Goal: Information Seeking & Learning: Learn about a topic

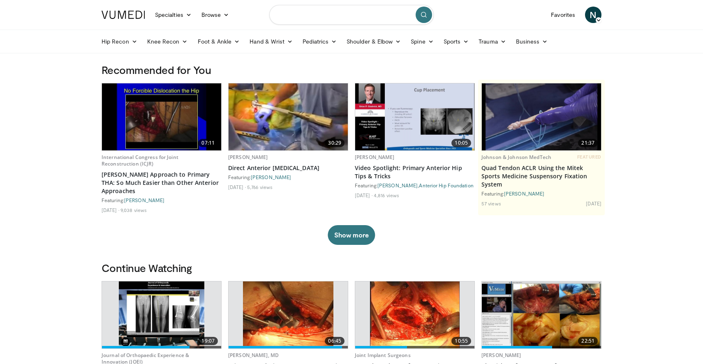
click at [295, 12] on input "Search topics, interventions" at bounding box center [351, 15] width 165 height 20
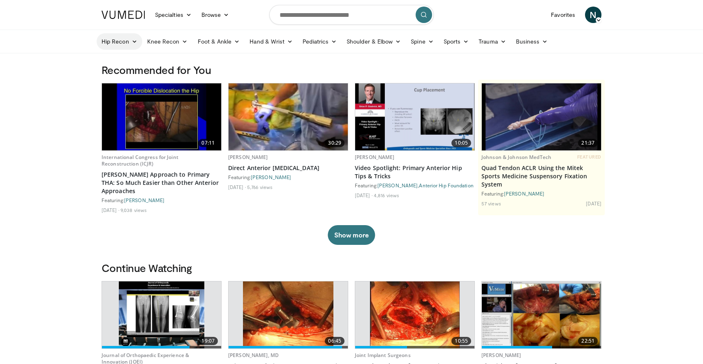
click at [134, 44] on icon at bounding box center [135, 42] width 6 height 6
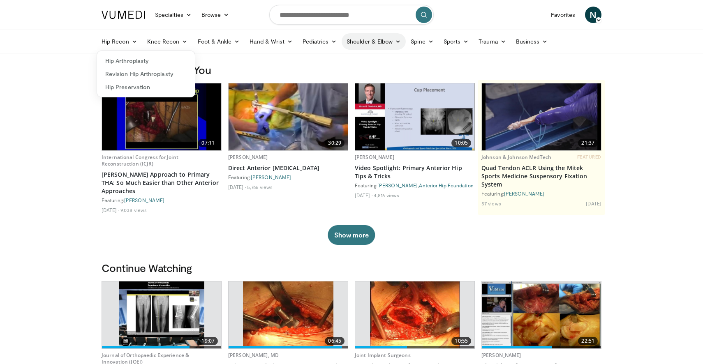
click at [398, 43] on icon at bounding box center [398, 42] width 6 height 6
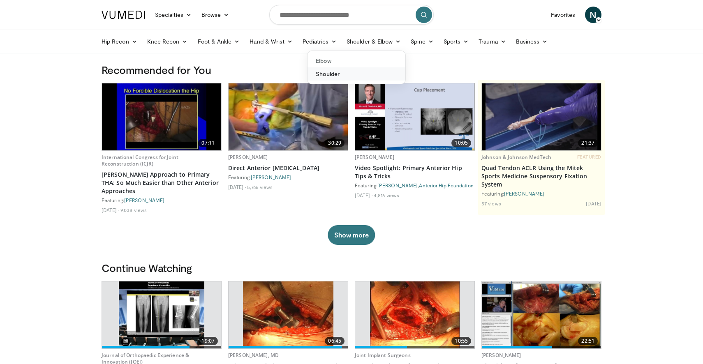
click at [346, 75] on link "Shoulder" at bounding box center [357, 73] width 98 height 13
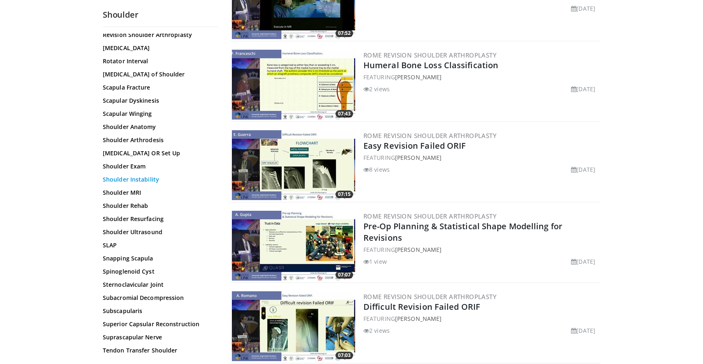
scroll to position [721, 0]
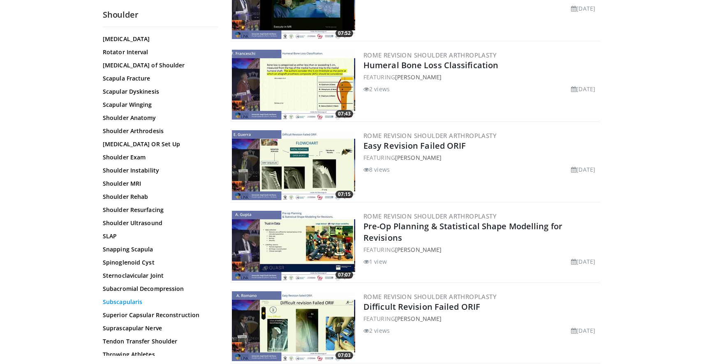
click at [132, 302] on link "Subscapularis" at bounding box center [158, 302] width 111 height 8
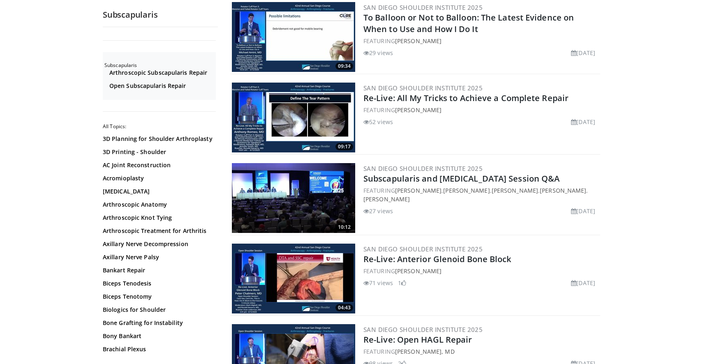
scroll to position [1780, 0]
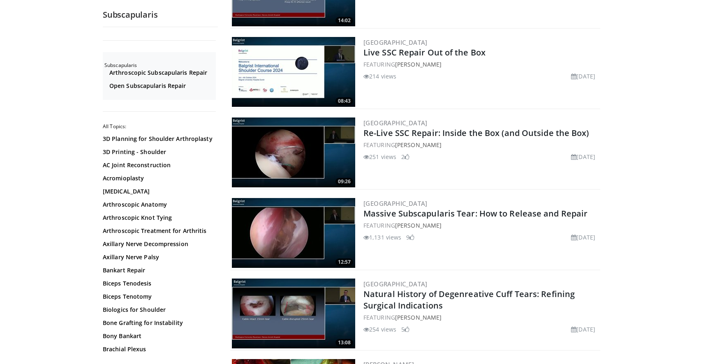
scroll to position [946, 0]
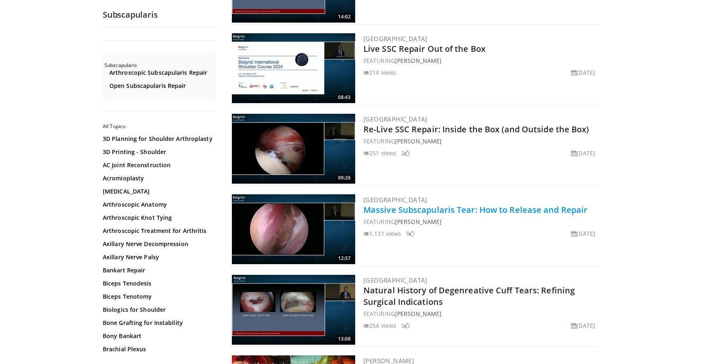
click at [418, 212] on link "Massive Subscapularis Tear: How to Release and Repair" at bounding box center [476, 209] width 224 height 11
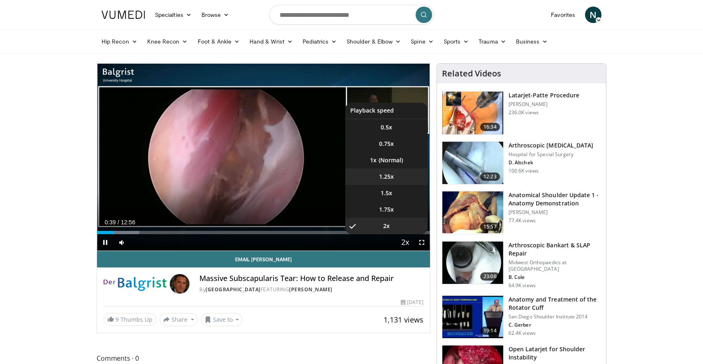
click at [386, 176] on span "1.25x" at bounding box center [386, 177] width 15 height 8
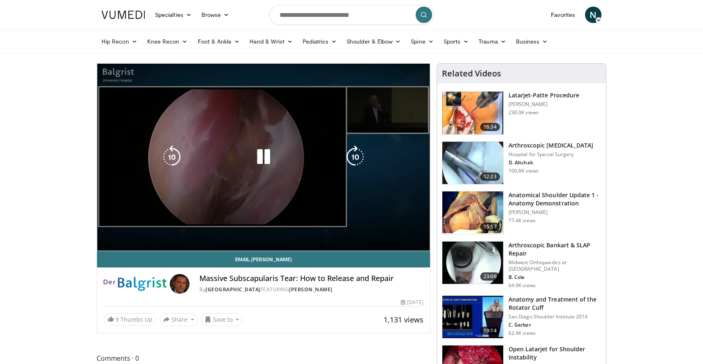
click at [323, 215] on div "10 seconds Tap to unmute" at bounding box center [263, 157] width 333 height 187
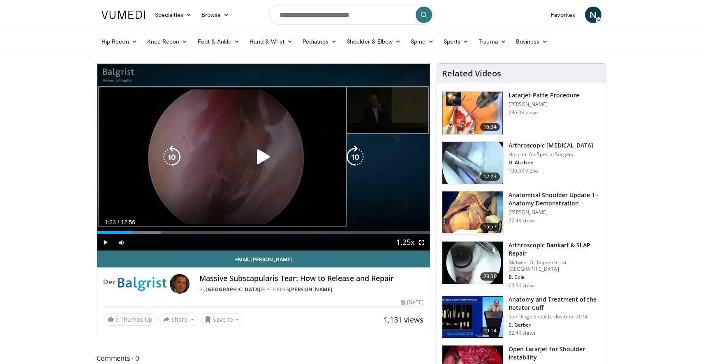
click at [263, 153] on icon "Video Player" at bounding box center [263, 157] width 23 height 23
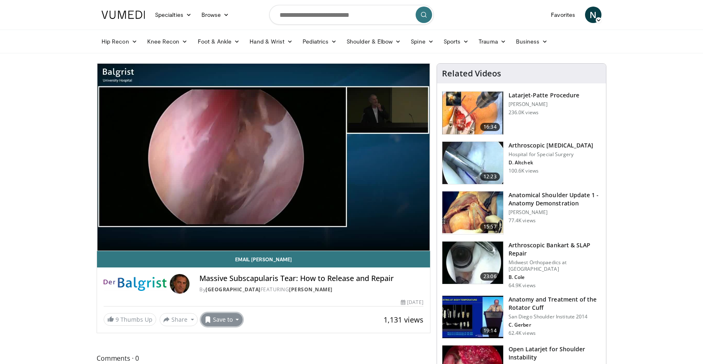
click at [216, 319] on button "Save to" at bounding box center [222, 319] width 42 height 13
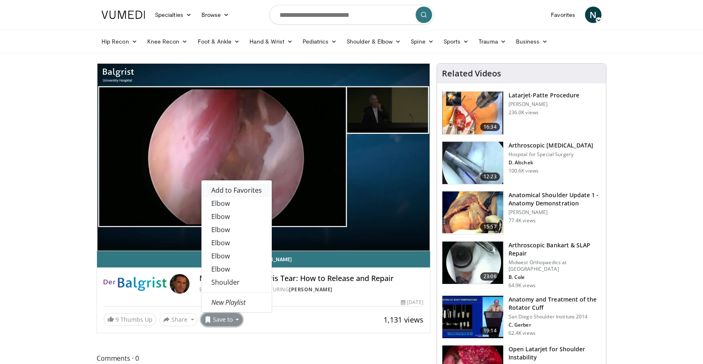
click at [240, 193] on span "Add to Favorites" at bounding box center [236, 190] width 51 height 9
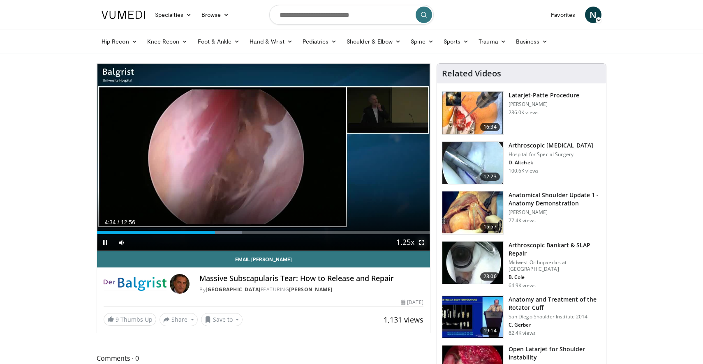
click at [423, 243] on span "Video Player" at bounding box center [422, 242] width 16 height 16
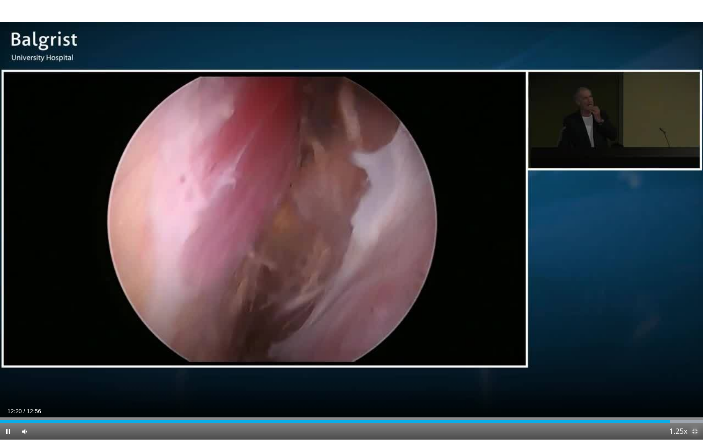
click at [693, 364] on span "Video Player" at bounding box center [695, 431] width 16 height 16
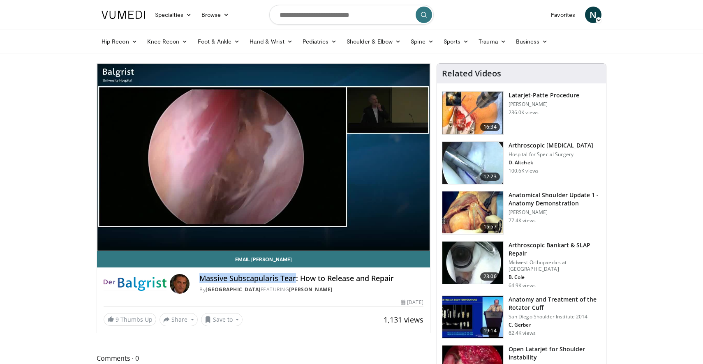
drag, startPoint x: 200, startPoint y: 280, endPoint x: 294, endPoint y: 279, distance: 94.6
click at [294, 279] on h4 "Massive Subscapularis Tear: How to Release and Repair" at bounding box center [311, 278] width 224 height 9
copy h4 "Massive Subscapularis Tear"
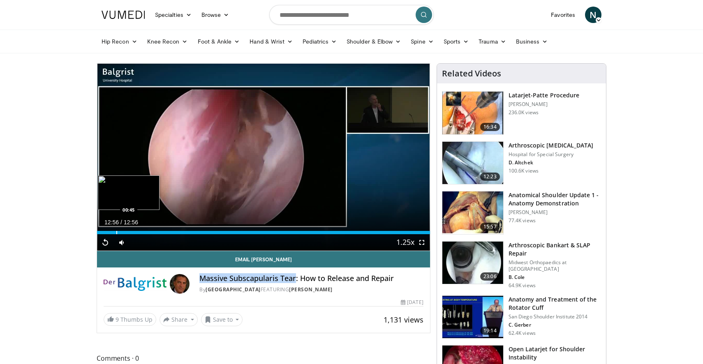
click at [116, 231] on div "Progress Bar" at bounding box center [116, 232] width 1 height 3
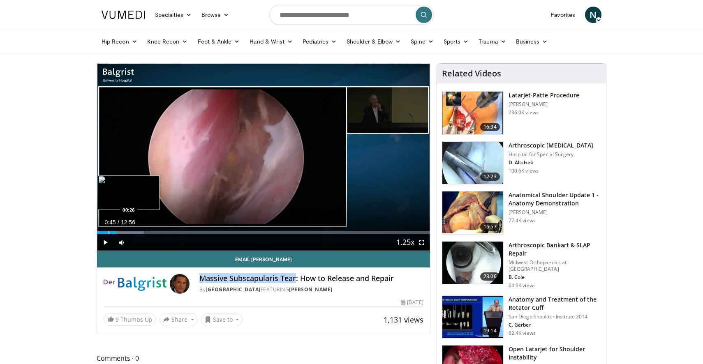
click at [109, 233] on div "Progress Bar" at bounding box center [109, 232] width 1 height 3
click at [104, 242] on span "Video Player" at bounding box center [105, 242] width 16 height 16
click at [101, 234] on div "Progress Bar" at bounding box center [101, 232] width 1 height 3
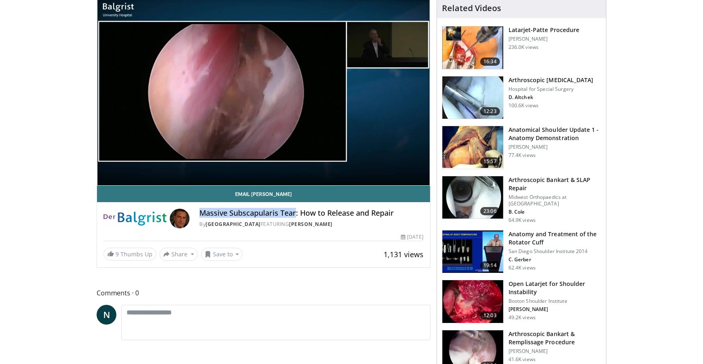
scroll to position [67, 0]
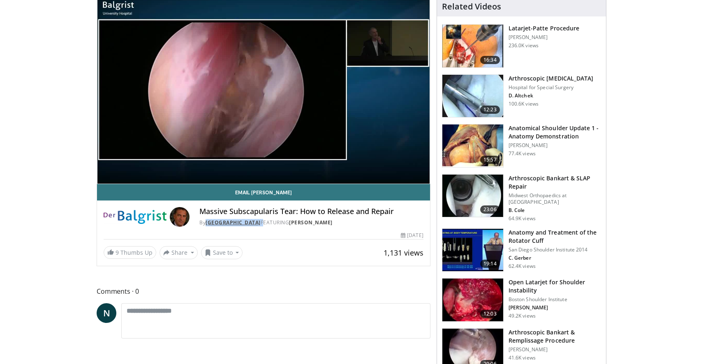
drag, startPoint x: 294, startPoint y: 223, endPoint x: 209, endPoint y: 223, distance: 85.1
click at [209, 223] on div "By Balgrist University Hospital FEATURING Laurent Lafosse" at bounding box center [311, 222] width 224 height 7
copy div "[GEOGRAPHIC_DATA]"
drag, startPoint x: 381, startPoint y: 221, endPoint x: 323, endPoint y: 222, distance: 57.6
click at [323, 222] on div "By Balgrist University Hospital FEATURING Laurent Lafosse" at bounding box center [311, 222] width 224 height 7
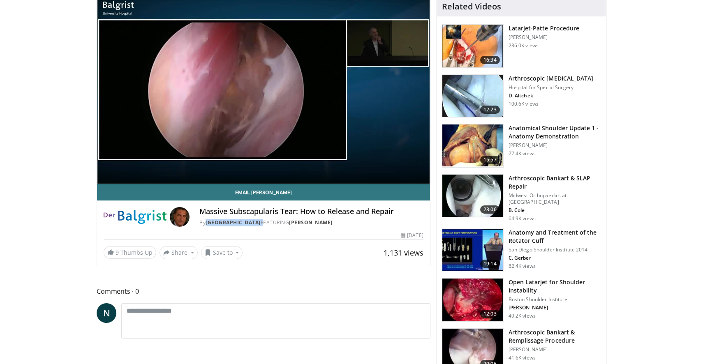
copy link "[PERSON_NAME]"
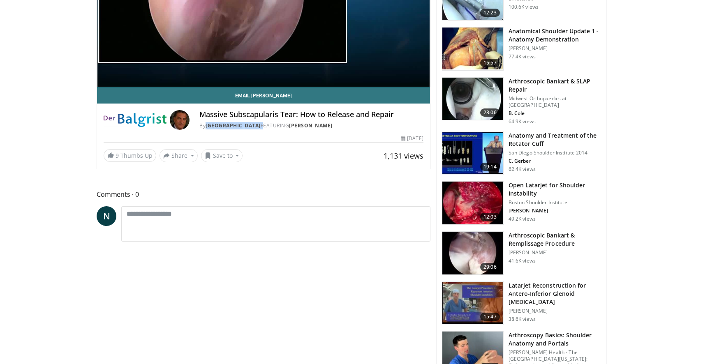
scroll to position [149, 0]
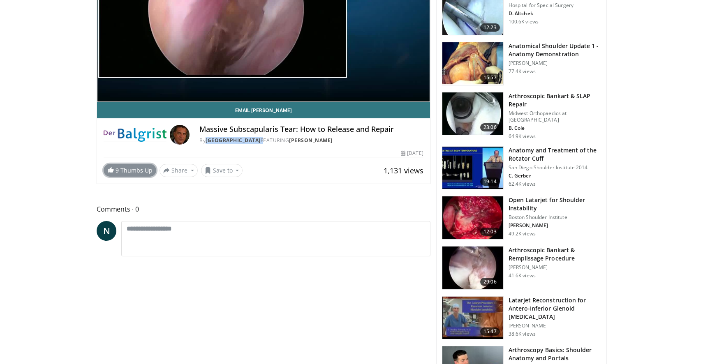
click at [122, 173] on link "9 Thumbs Up" at bounding box center [130, 170] width 53 height 13
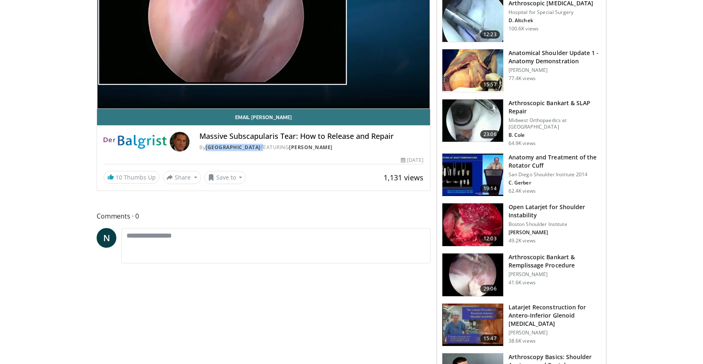
scroll to position [139, 0]
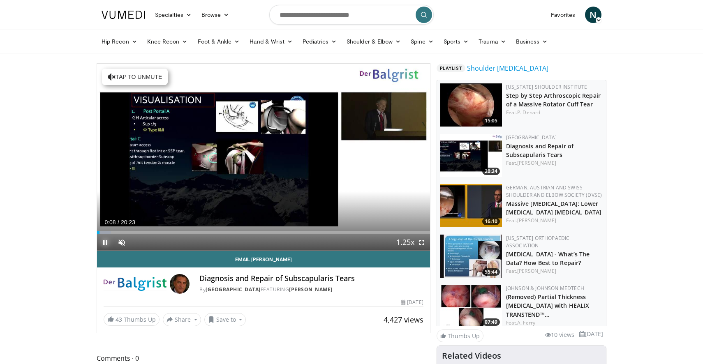
click at [104, 246] on span "Video Player" at bounding box center [105, 242] width 16 height 16
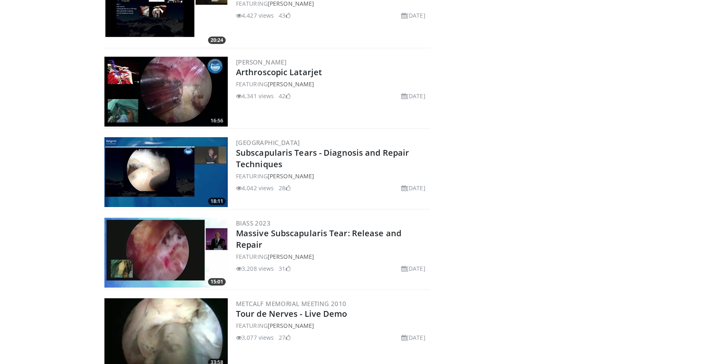
scroll to position [1143, 0]
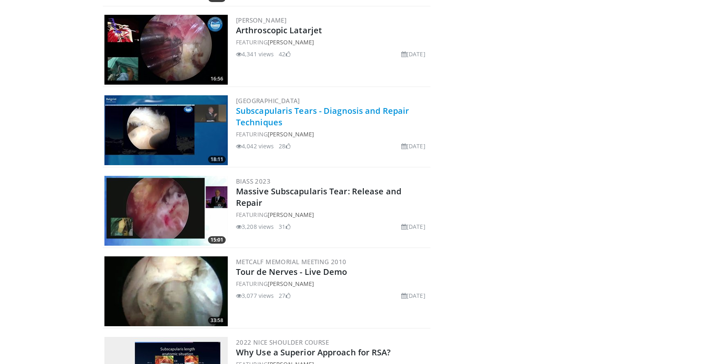
click at [297, 111] on link "Subscapularis Tears - Diagnosis and Repair Techniques" at bounding box center [322, 116] width 173 height 23
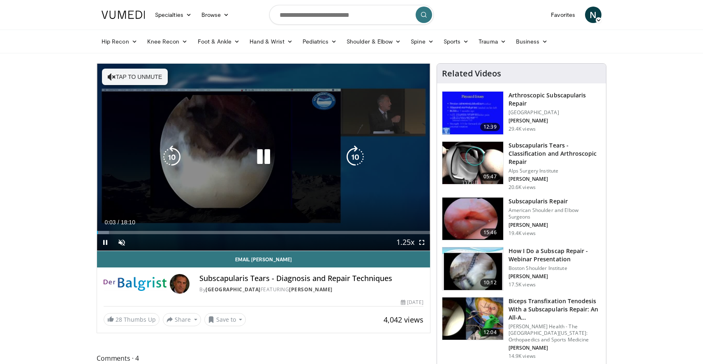
click at [109, 78] on icon "Video Player" at bounding box center [112, 77] width 8 height 8
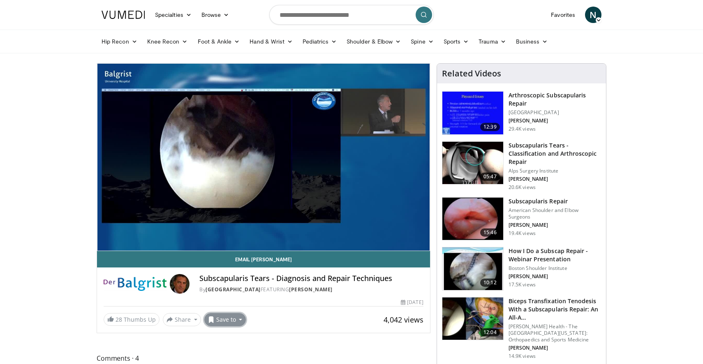
click at [233, 322] on button "Save to" at bounding box center [225, 319] width 42 height 13
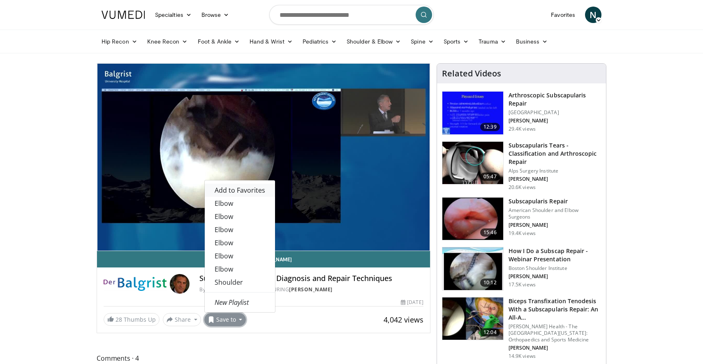
click at [226, 192] on span "Add to Favorites" at bounding box center [240, 190] width 51 height 9
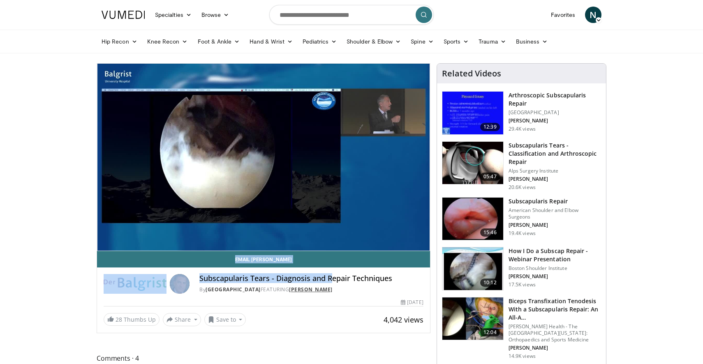
drag, startPoint x: 140, startPoint y: 231, endPoint x: 352, endPoint y: 288, distance: 219.0
click at [352, 288] on div "**********" at bounding box center [264, 198] width 334 height 270
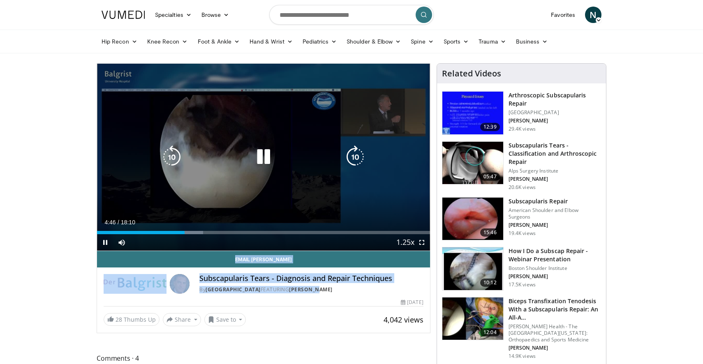
click at [262, 156] on icon "Video Player" at bounding box center [263, 157] width 23 height 23
click at [262, 161] on icon "Video Player" at bounding box center [263, 157] width 23 height 23
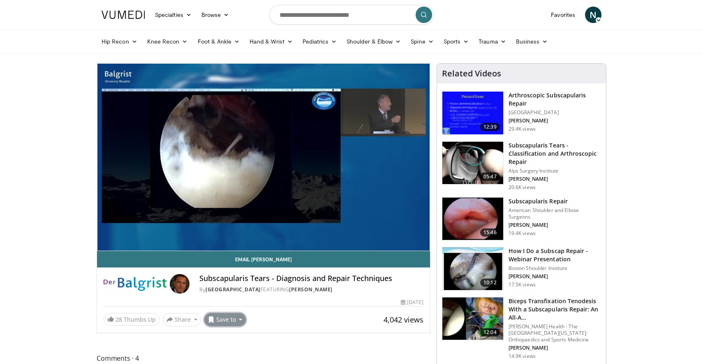
click at [243, 318] on button "Save to" at bounding box center [225, 319] width 42 height 13
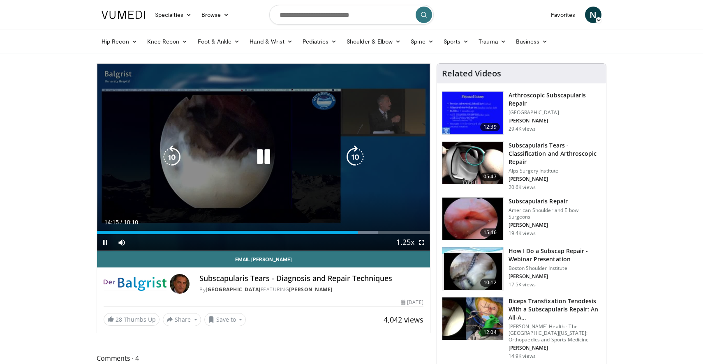
click at [259, 167] on icon "Video Player" at bounding box center [263, 157] width 23 height 23
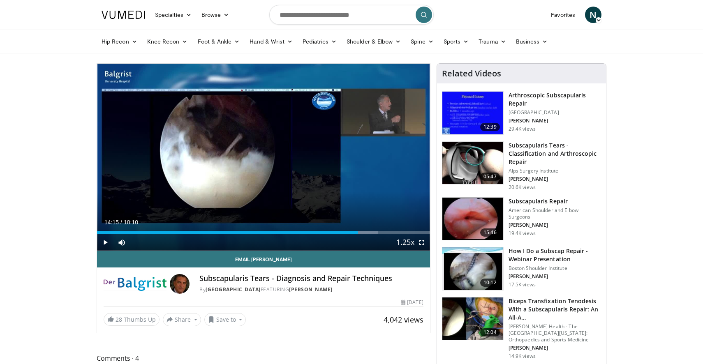
click at [259, 167] on div "10 seconds Tap to unmute" at bounding box center [263, 157] width 333 height 187
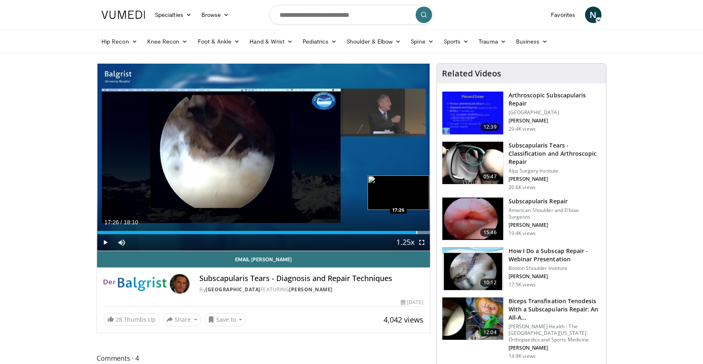
click at [417, 233] on div "Progress Bar" at bounding box center [417, 232] width 1 height 3
click at [421, 234] on div "Progress Bar" at bounding box center [421, 232] width 1 height 3
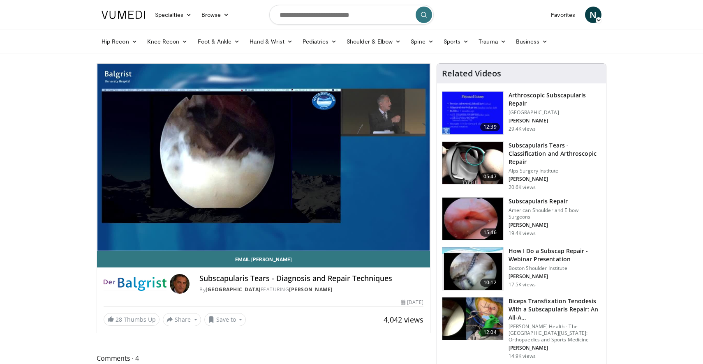
click at [422, 232] on video-js "**********" at bounding box center [263, 158] width 333 height 188
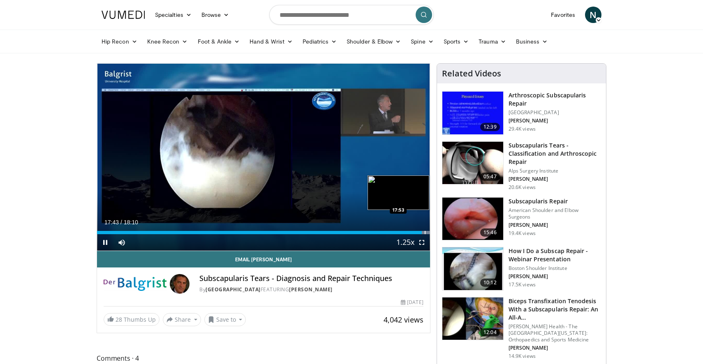
click at [425, 233] on div "Progress Bar" at bounding box center [425, 232] width 1 height 3
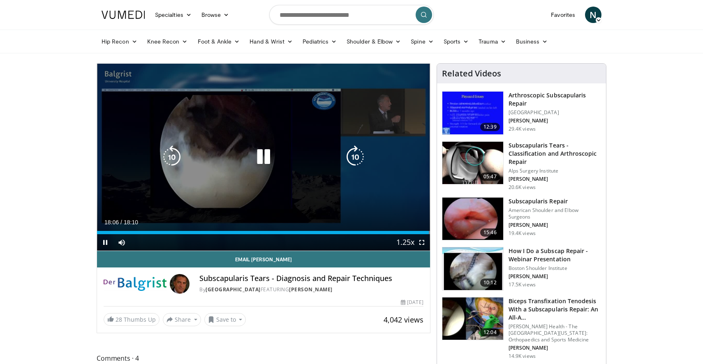
click at [300, 215] on div "10 seconds Tap to unmute" at bounding box center [263, 157] width 333 height 187
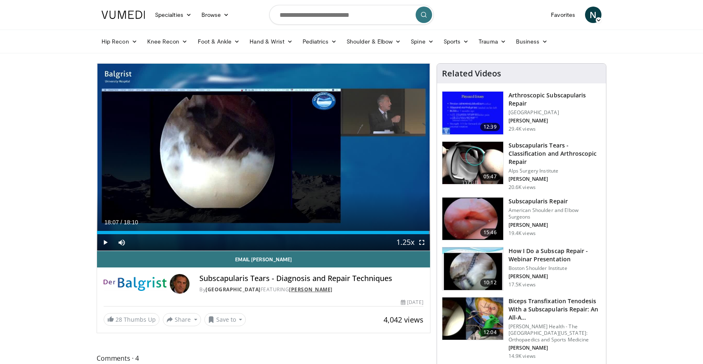
click at [333, 290] on link "[PERSON_NAME]" at bounding box center [311, 289] width 44 height 7
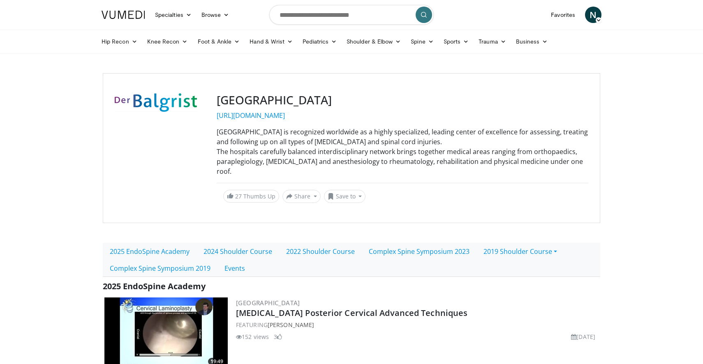
drag, startPoint x: 217, startPoint y: 100, endPoint x: 407, endPoint y: 102, distance: 189.6
click at [407, 103] on h3 "[GEOGRAPHIC_DATA]" at bounding box center [403, 100] width 372 height 14
copy h3 "[GEOGRAPHIC_DATA]"
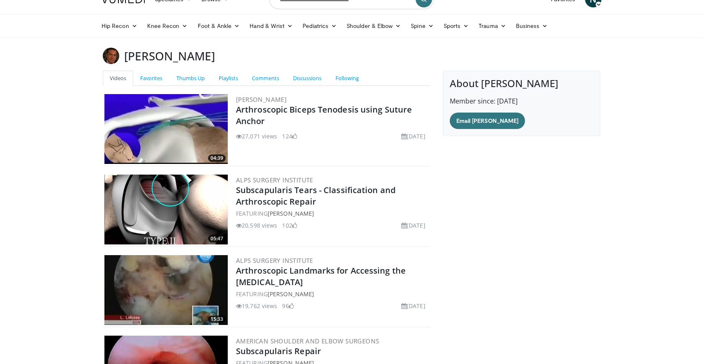
scroll to position [18, 0]
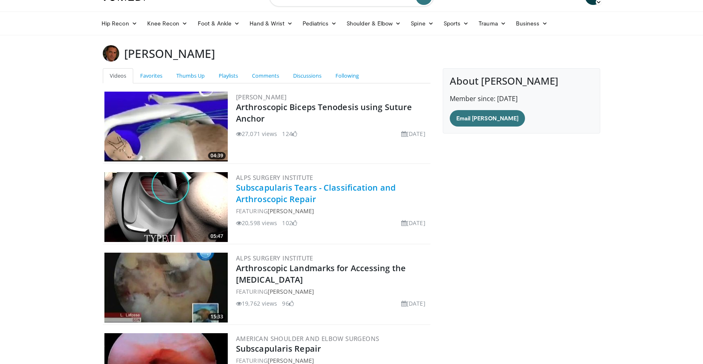
click at [270, 198] on link "Subscapularis Tears - Classification and Arthroscopic Repair" at bounding box center [316, 193] width 160 height 23
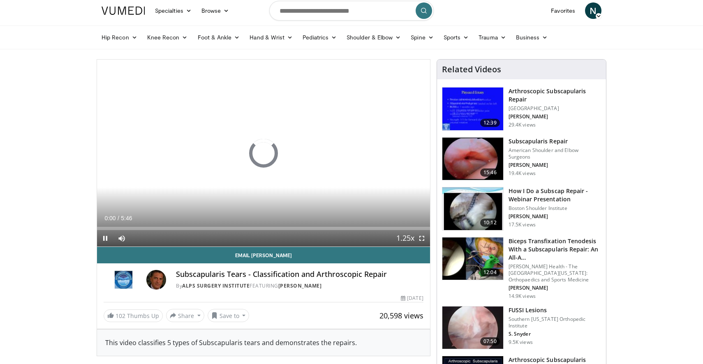
scroll to position [7, 0]
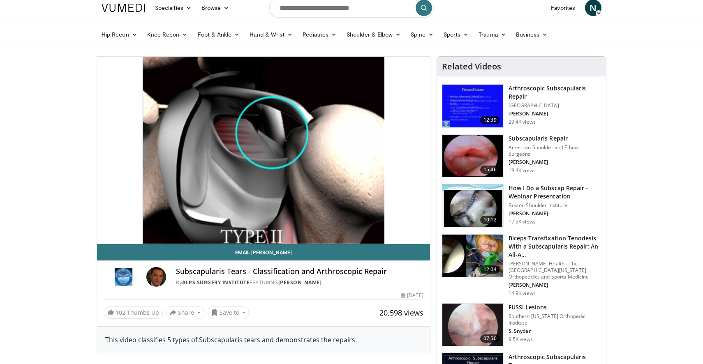
drag, startPoint x: 334, startPoint y: 283, endPoint x: 281, endPoint y: 285, distance: 53.1
click at [281, 285] on div "By Alps Surgery Institute FEATURING [PERSON_NAME]" at bounding box center [300, 282] width 248 height 7
copy link "[PERSON_NAME]"
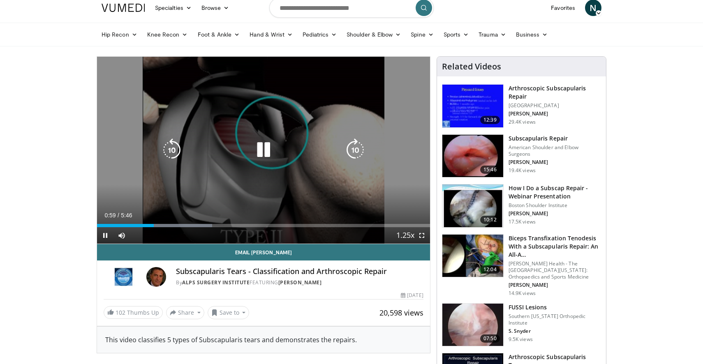
click at [267, 150] on icon "Video Player" at bounding box center [263, 150] width 23 height 23
